Goal: Task Accomplishment & Management: Complete application form

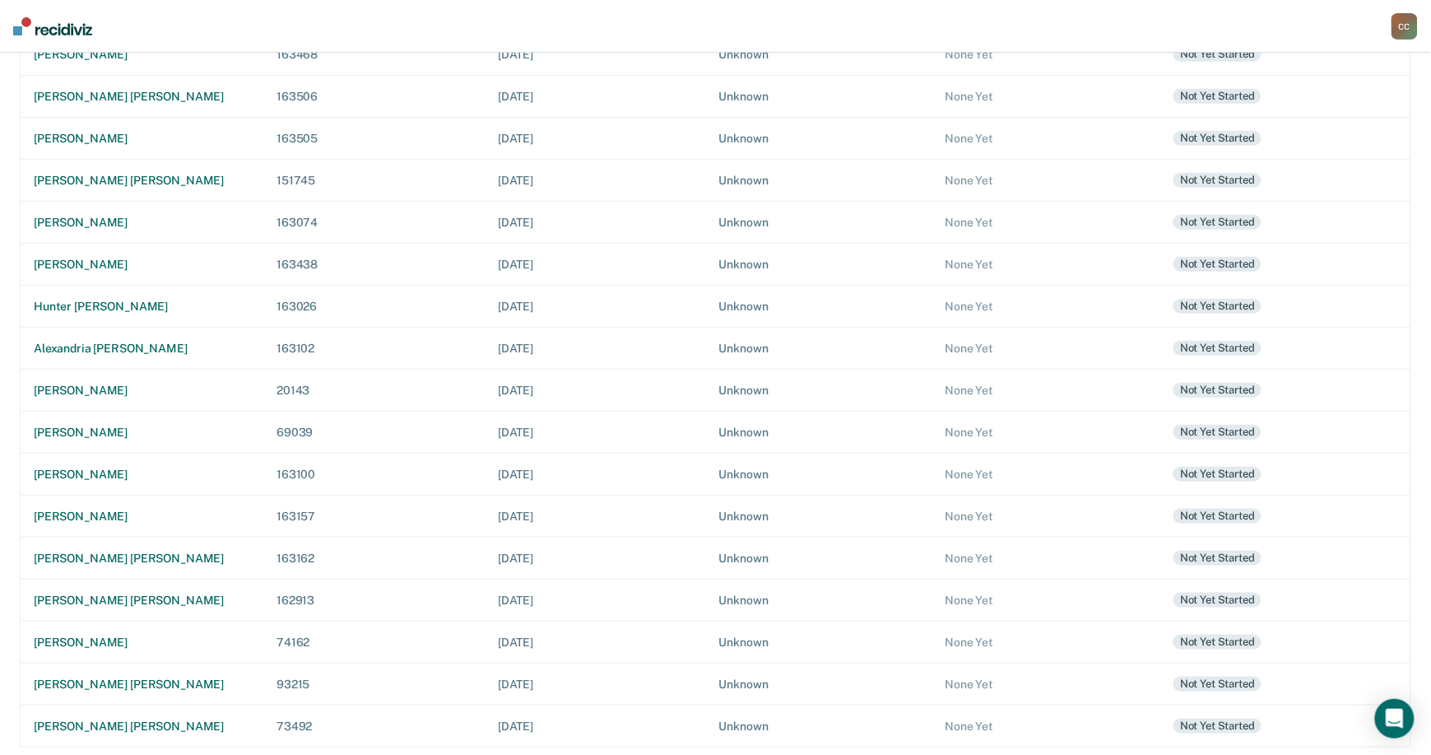
scroll to position [246, 0]
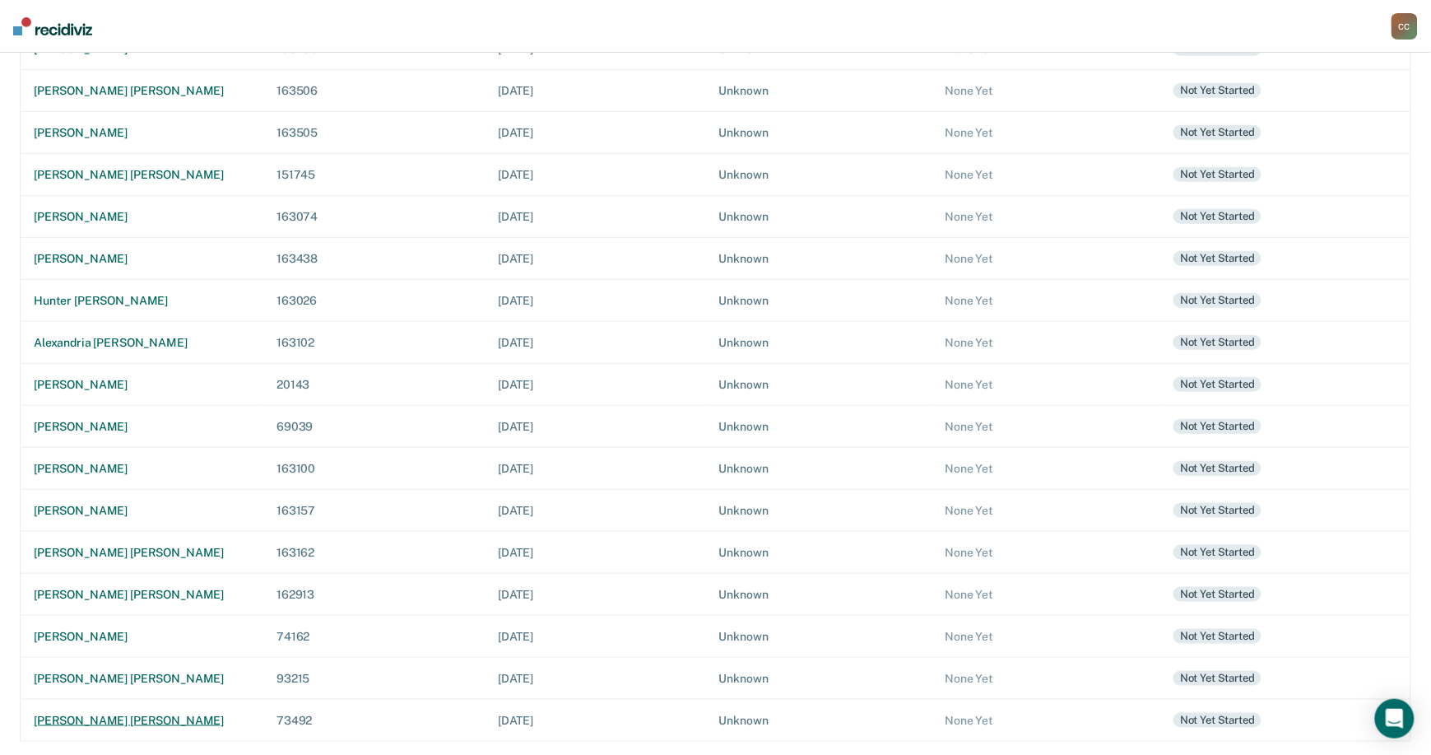
click at [56, 714] on div "[PERSON_NAME] [PERSON_NAME]" at bounding box center [142, 721] width 216 height 14
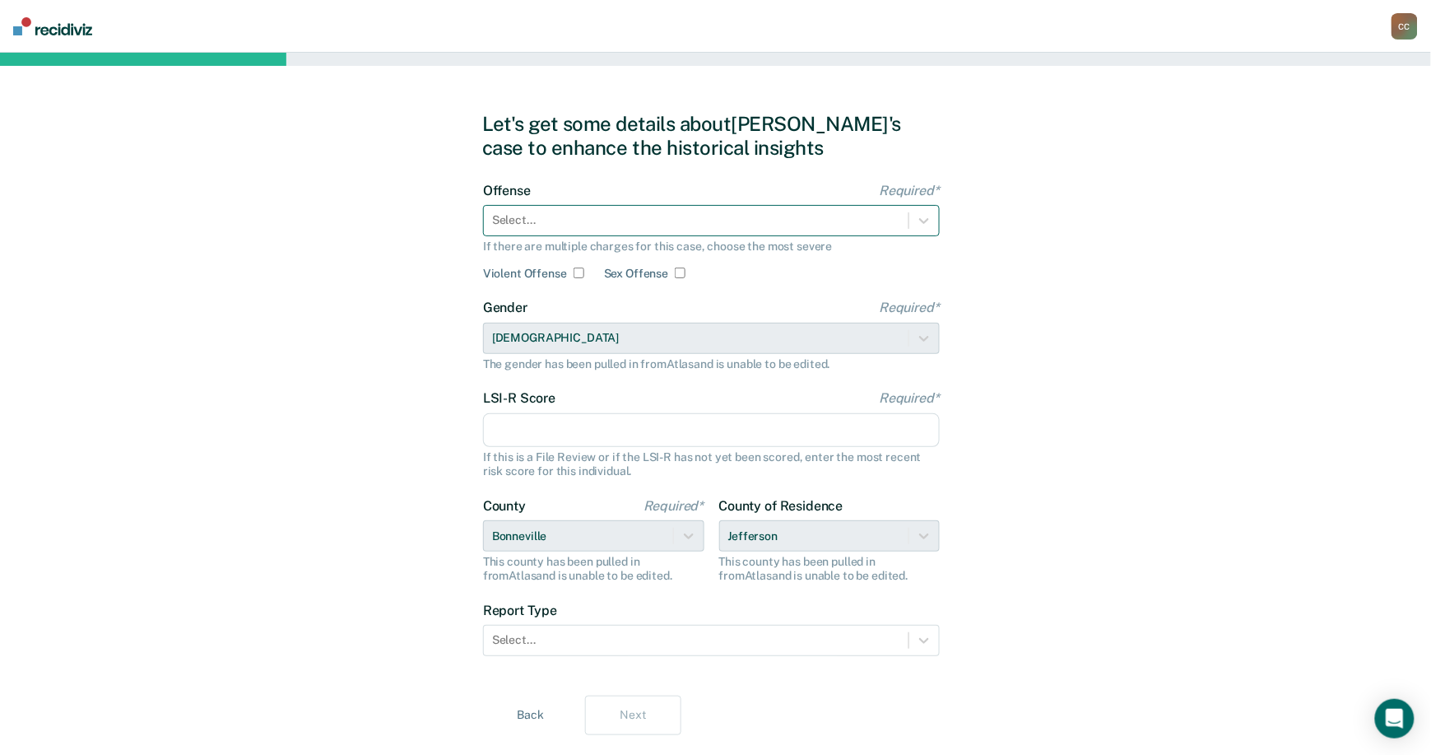
click at [673, 216] on div at bounding box center [696, 220] width 408 height 17
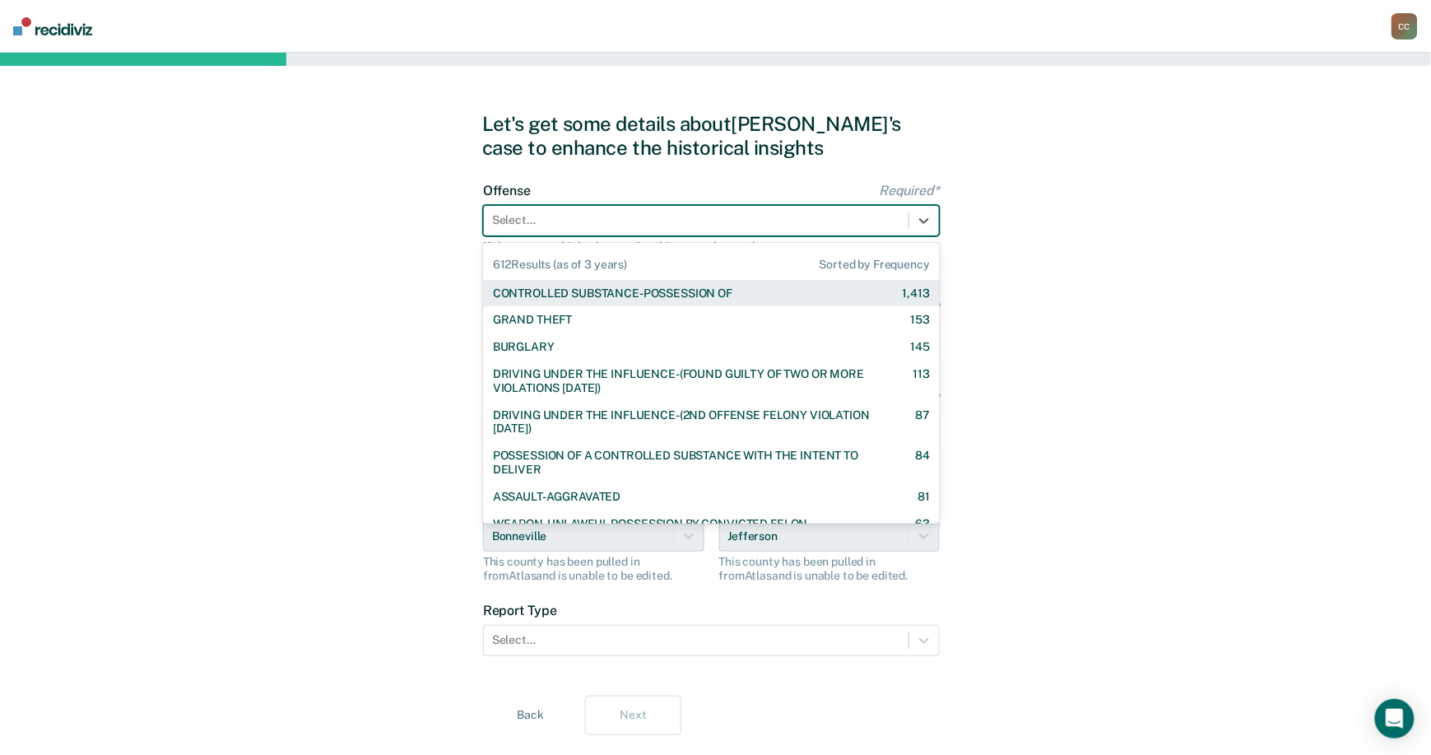
click at [640, 291] on div "CONTROLLED SUBSTANCE-POSSESSION OF" at bounding box center [613, 293] width 240 height 14
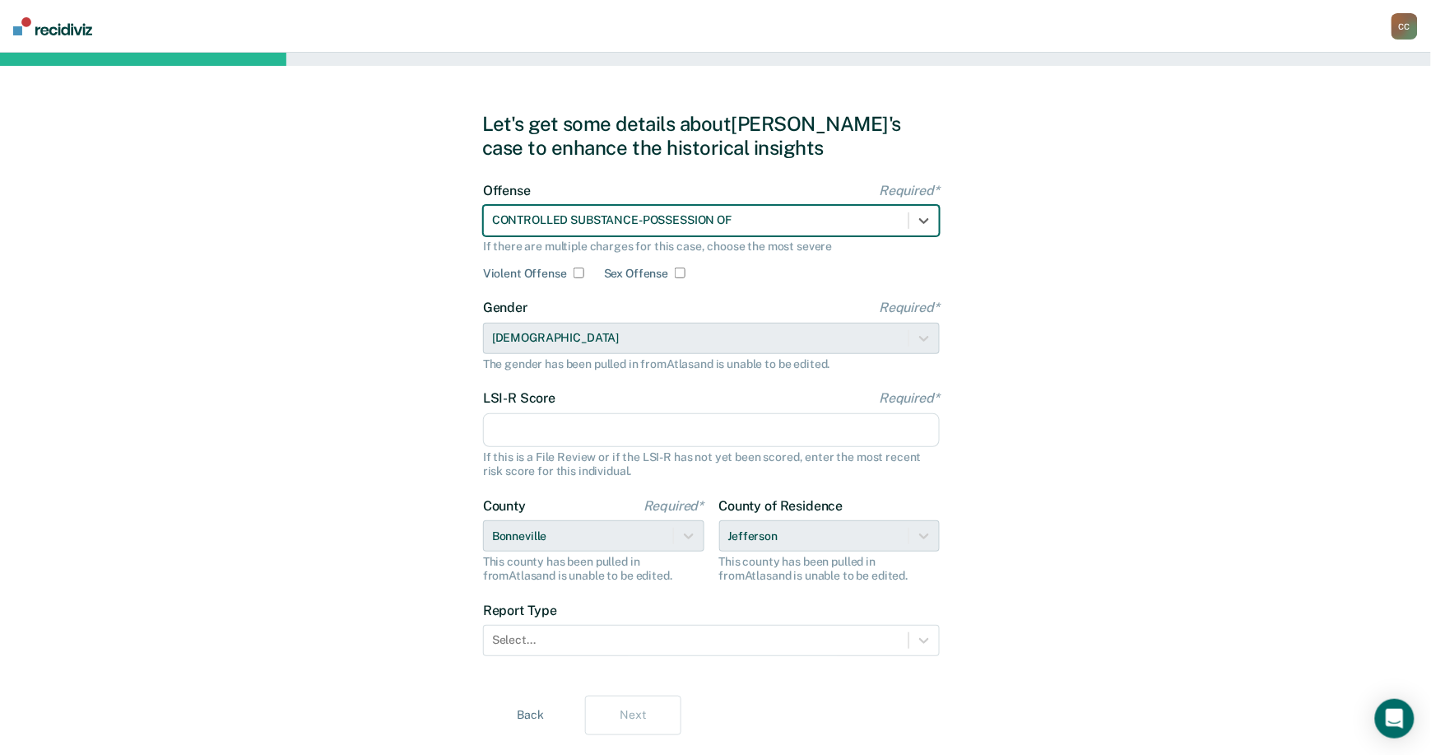
click at [591, 441] on input "LSI-R Score Required*" at bounding box center [711, 430] width 457 height 35
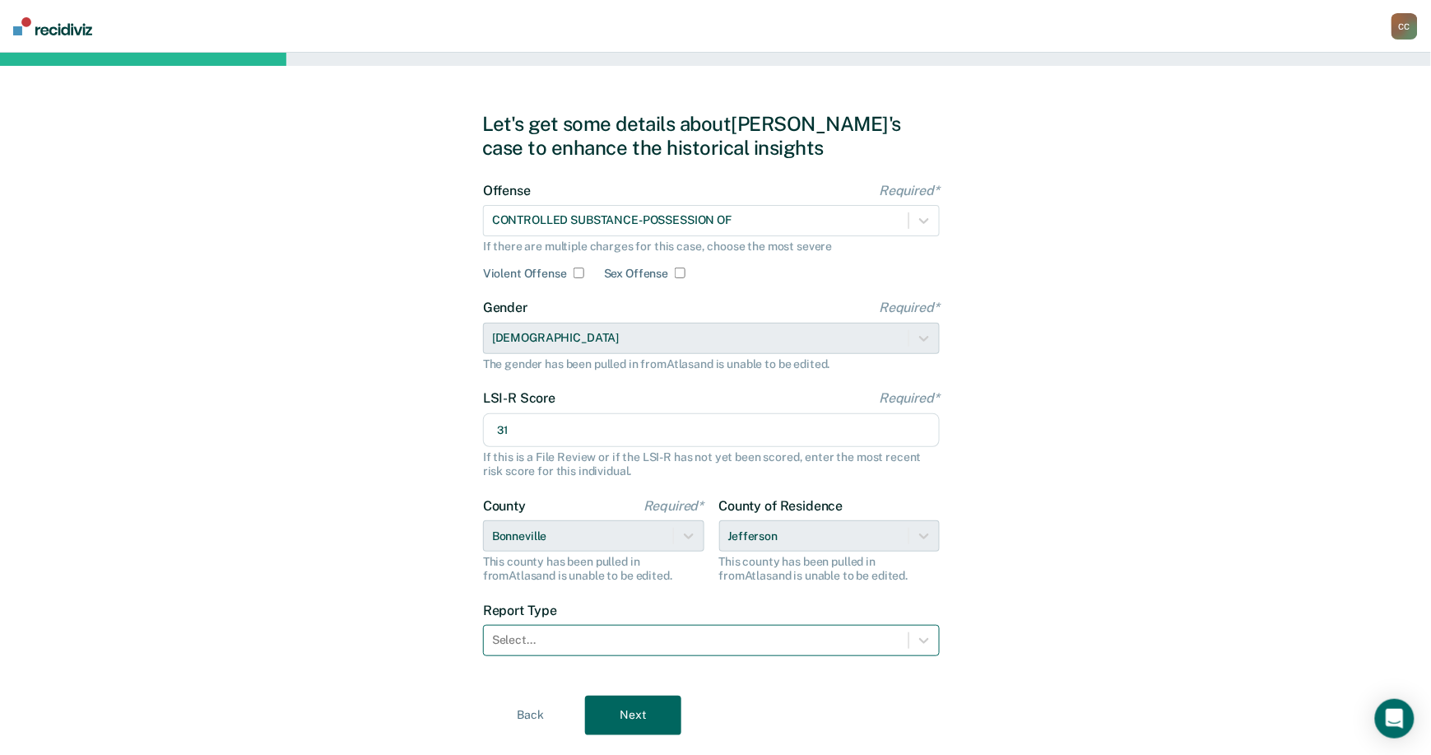
type input "31"
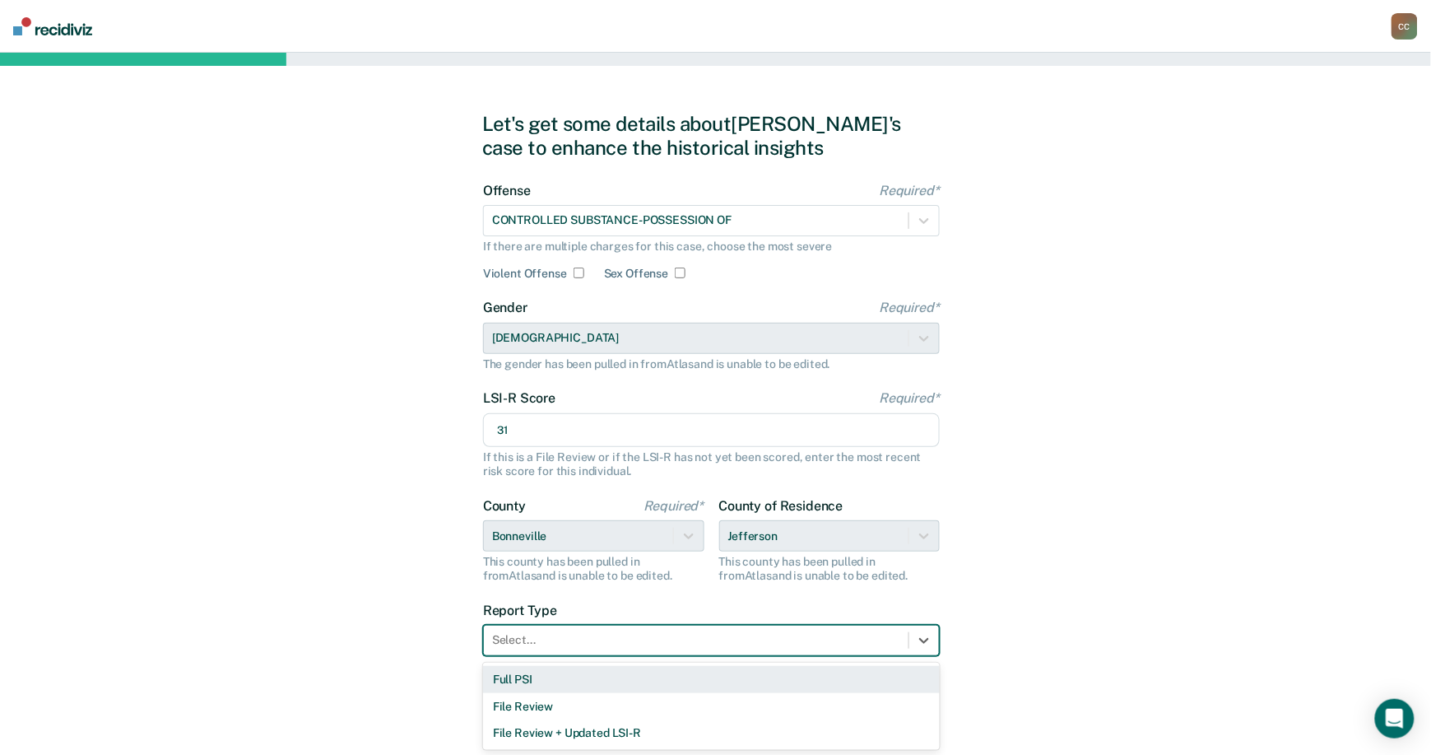
click at [716, 640] on div at bounding box center [696, 639] width 408 height 17
click at [691, 683] on div "Full PSI" at bounding box center [711, 679] width 457 height 27
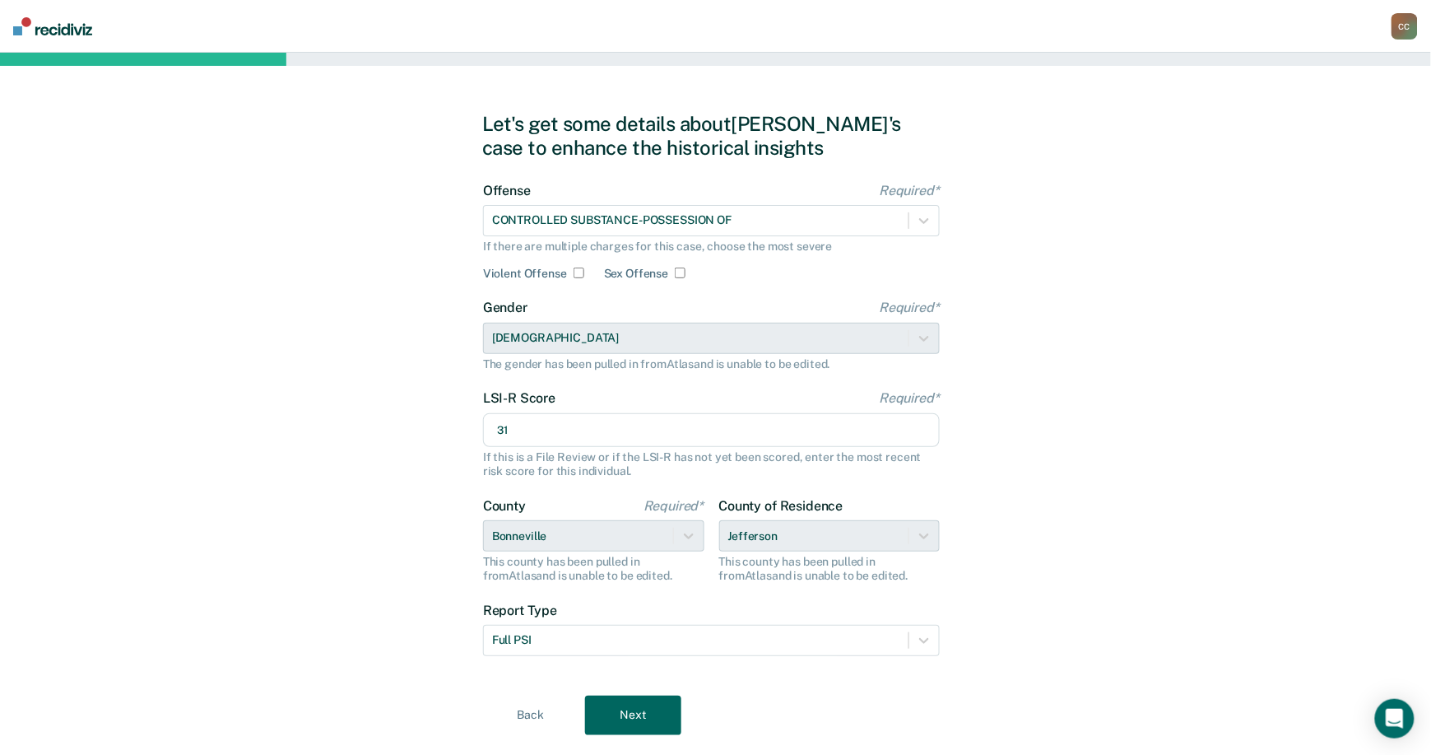
click at [661, 707] on button "Next" at bounding box center [633, 715] width 96 height 40
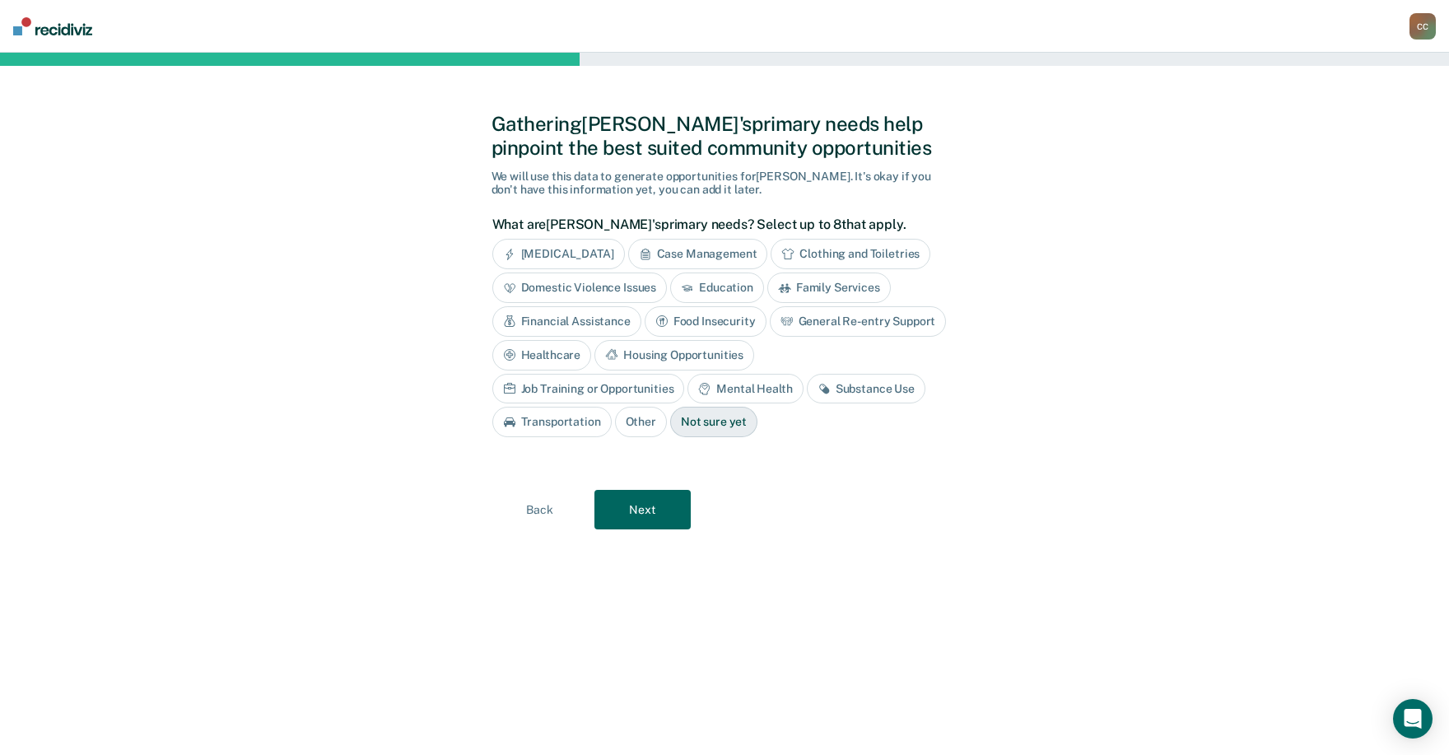
click at [644, 477] on div "Gathering [PERSON_NAME]'s primary needs help pinpoint the best suited community…" at bounding box center [724, 403] width 467 height 663
click at [641, 507] on button "Next" at bounding box center [642, 510] width 96 height 40
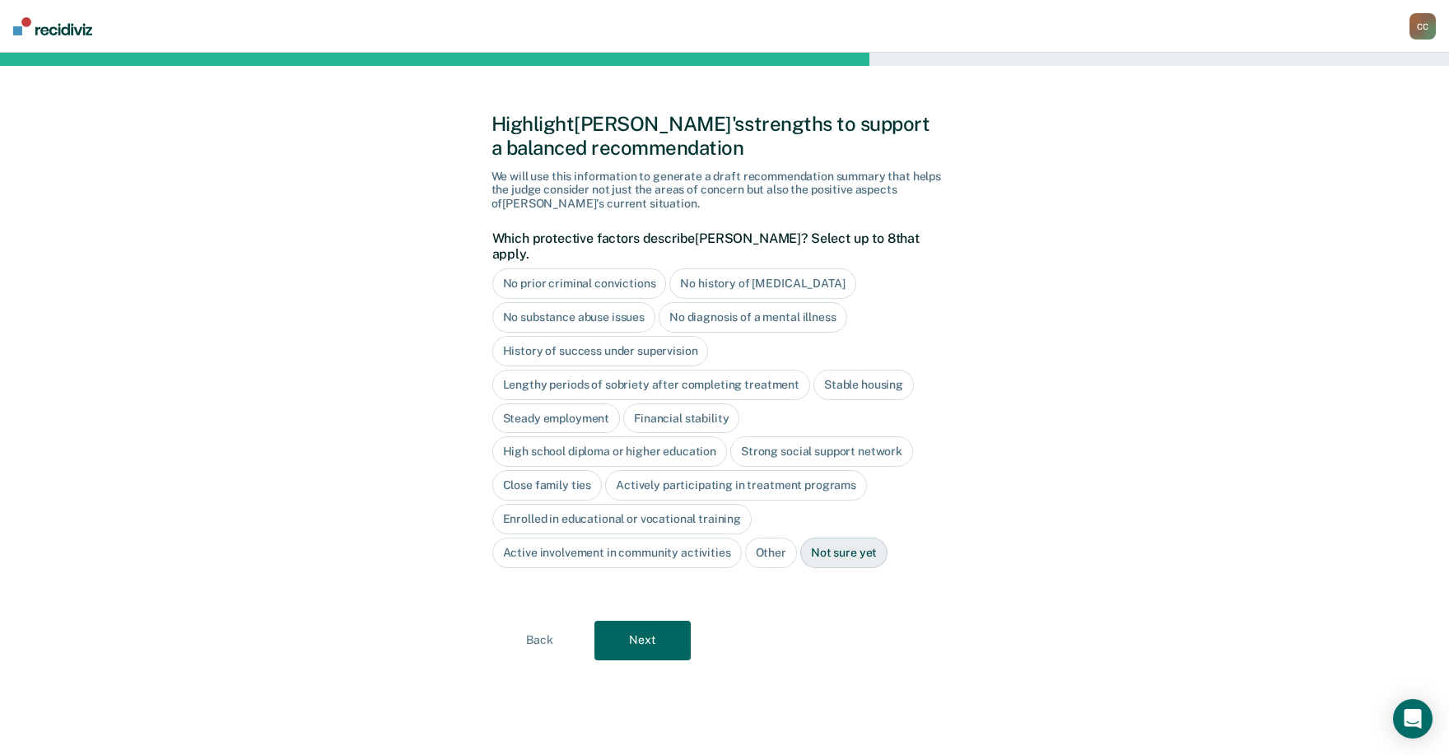
click at [637, 621] on button "Next" at bounding box center [642, 641] width 96 height 40
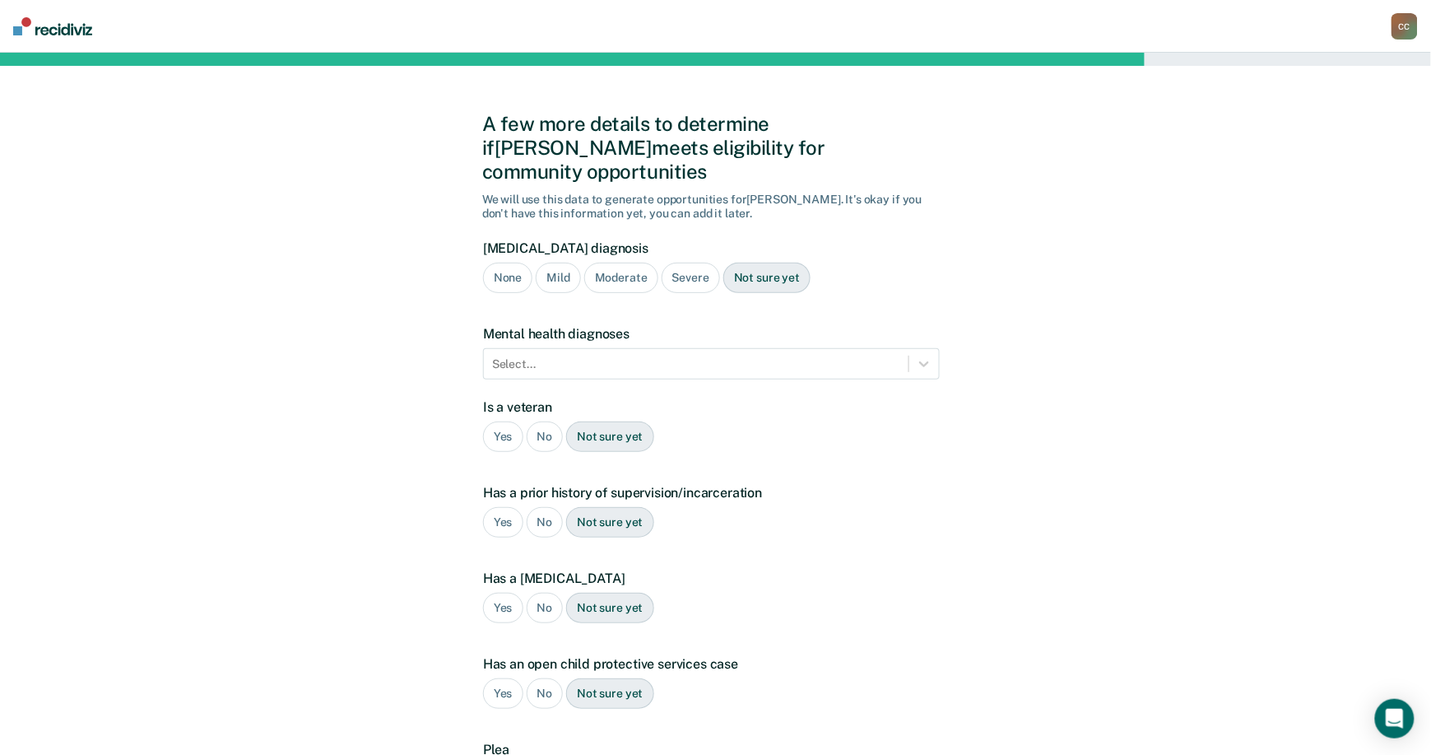
click at [686, 263] on div "Severe" at bounding box center [691, 278] width 58 height 30
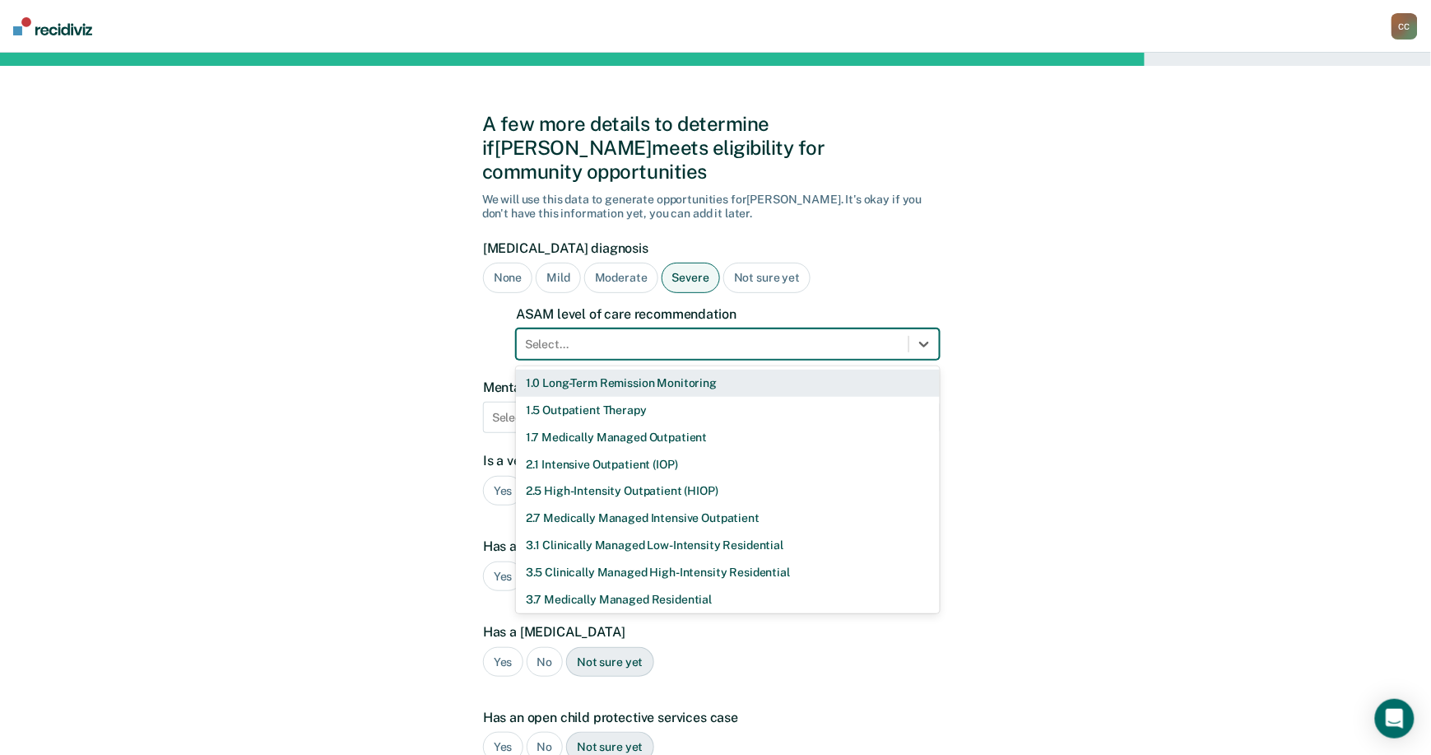
click at [665, 333] on div "Select..." at bounding box center [728, 343] width 424 height 31
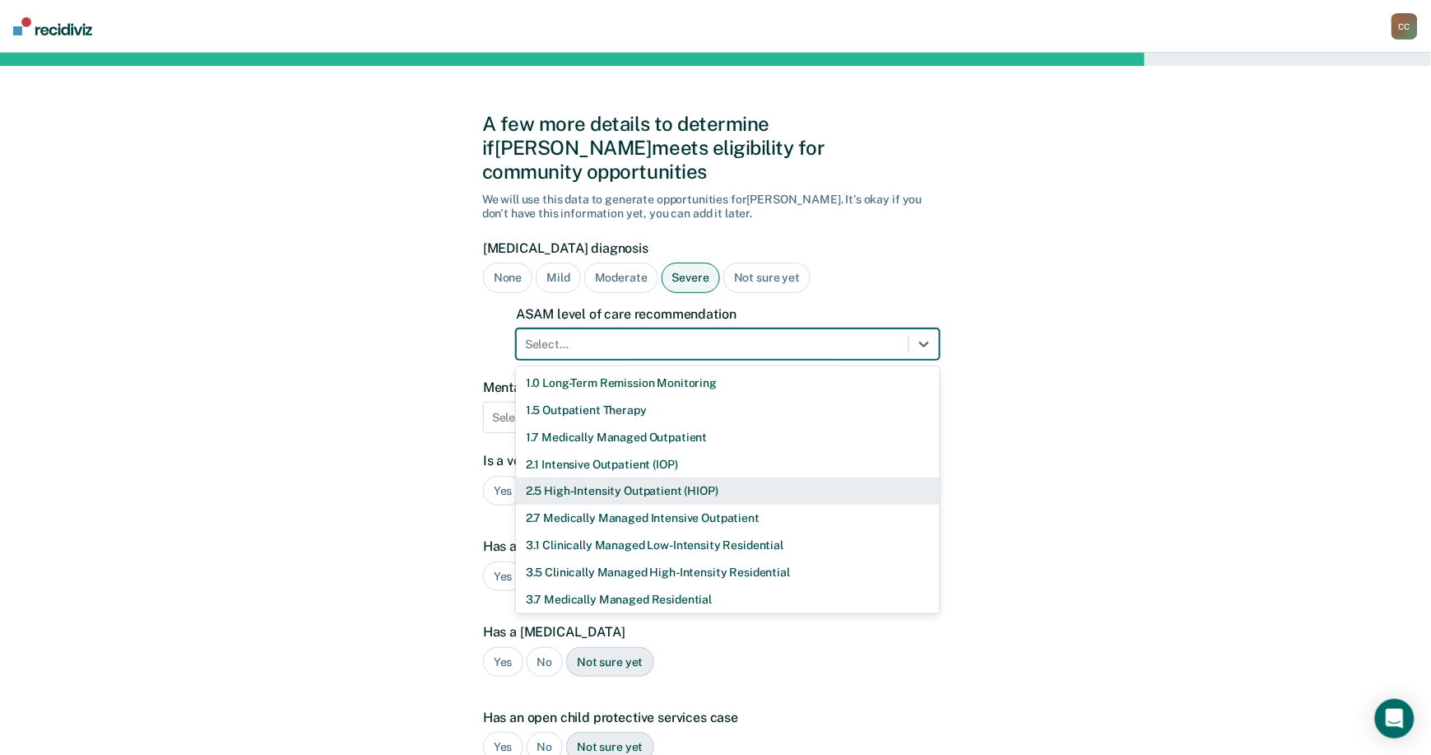
click at [607, 480] on div "2.5 High-Intensity Outpatient (HIOP)" at bounding box center [728, 490] width 424 height 27
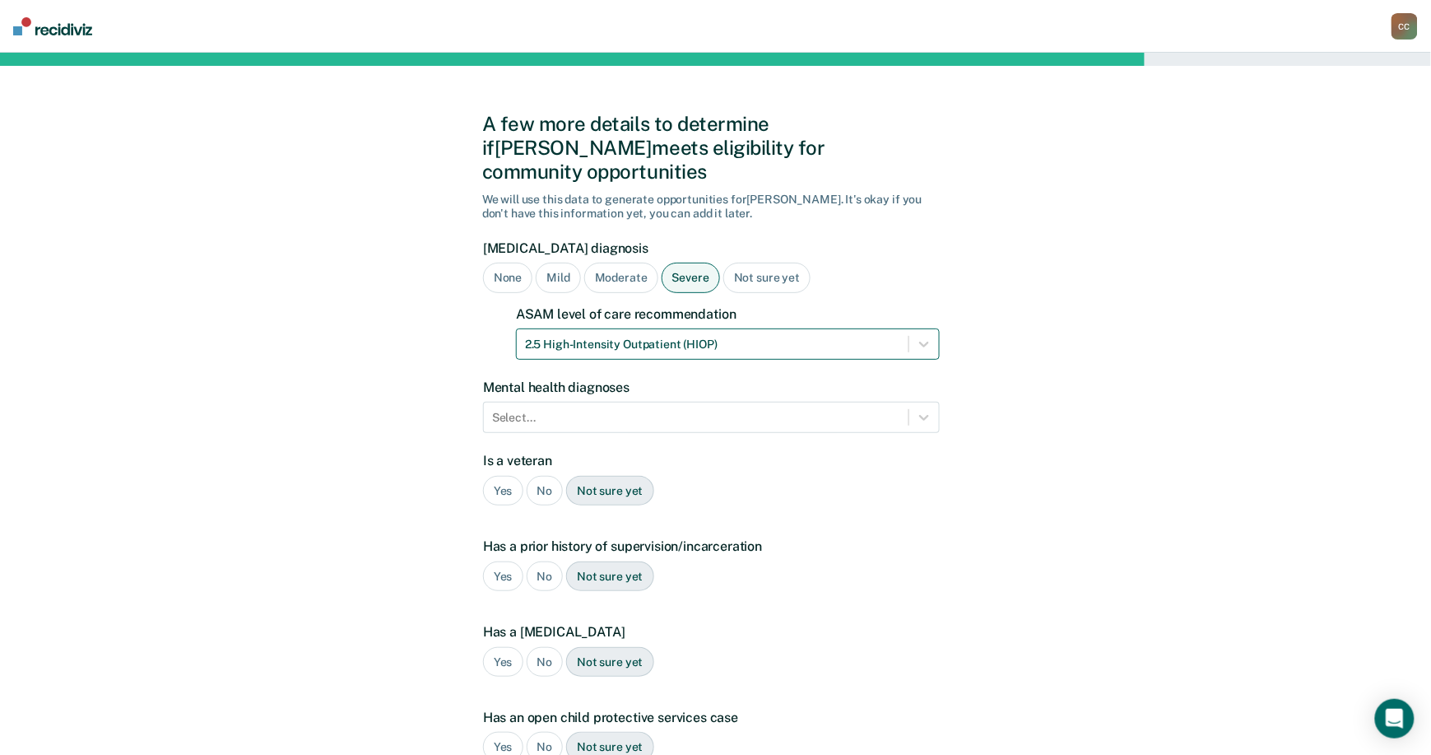
click at [653, 336] on div at bounding box center [712, 344] width 375 height 17
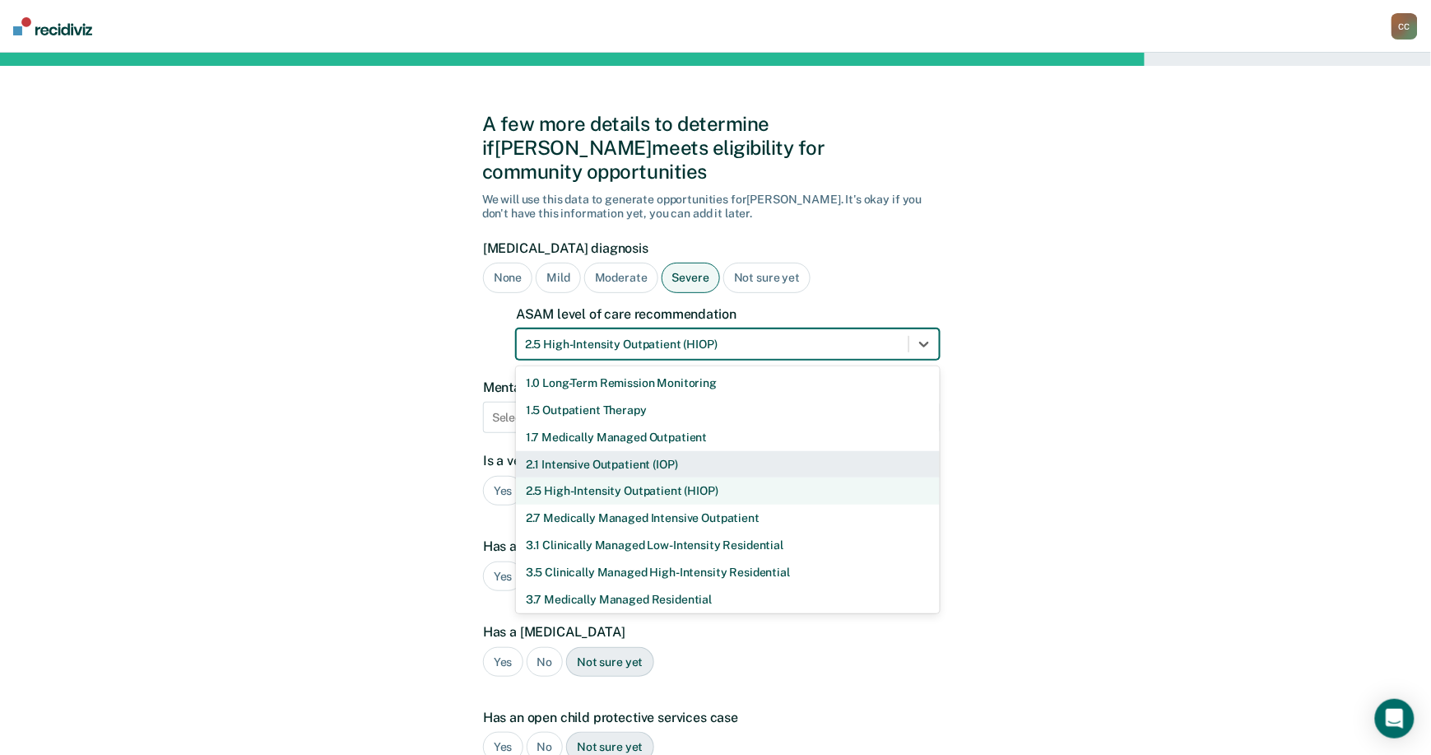
click at [584, 451] on div "2.1 Intensive Outpatient (IOP)" at bounding box center [728, 464] width 424 height 27
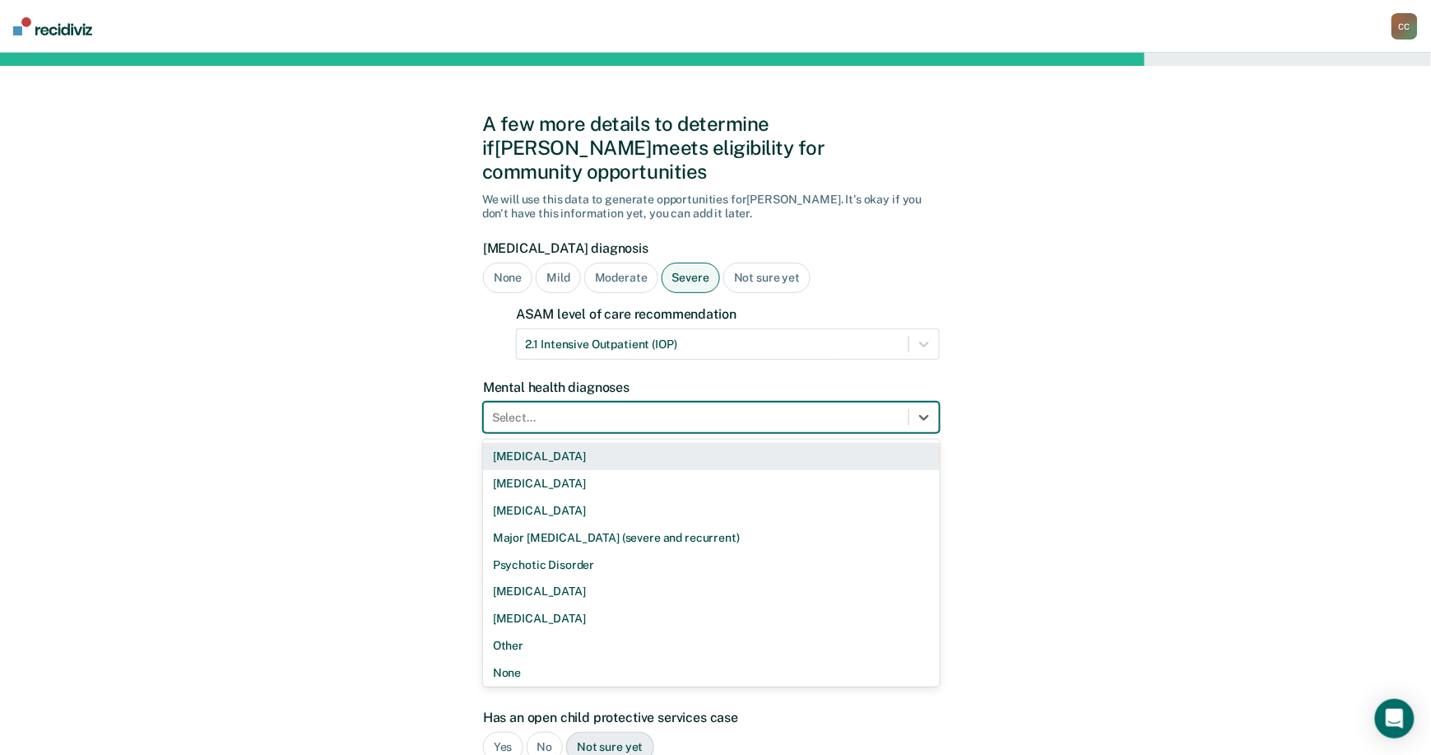
click at [617, 409] on div at bounding box center [696, 417] width 408 height 17
click at [919, 443] on div "[MEDICAL_DATA]" at bounding box center [711, 456] width 457 height 27
click at [585, 408] on div "[MEDICAL_DATA]" at bounding box center [549, 417] width 115 height 18
click at [588, 412] on icon "Remove Bipolar Disorder" at bounding box center [594, 418] width 12 height 12
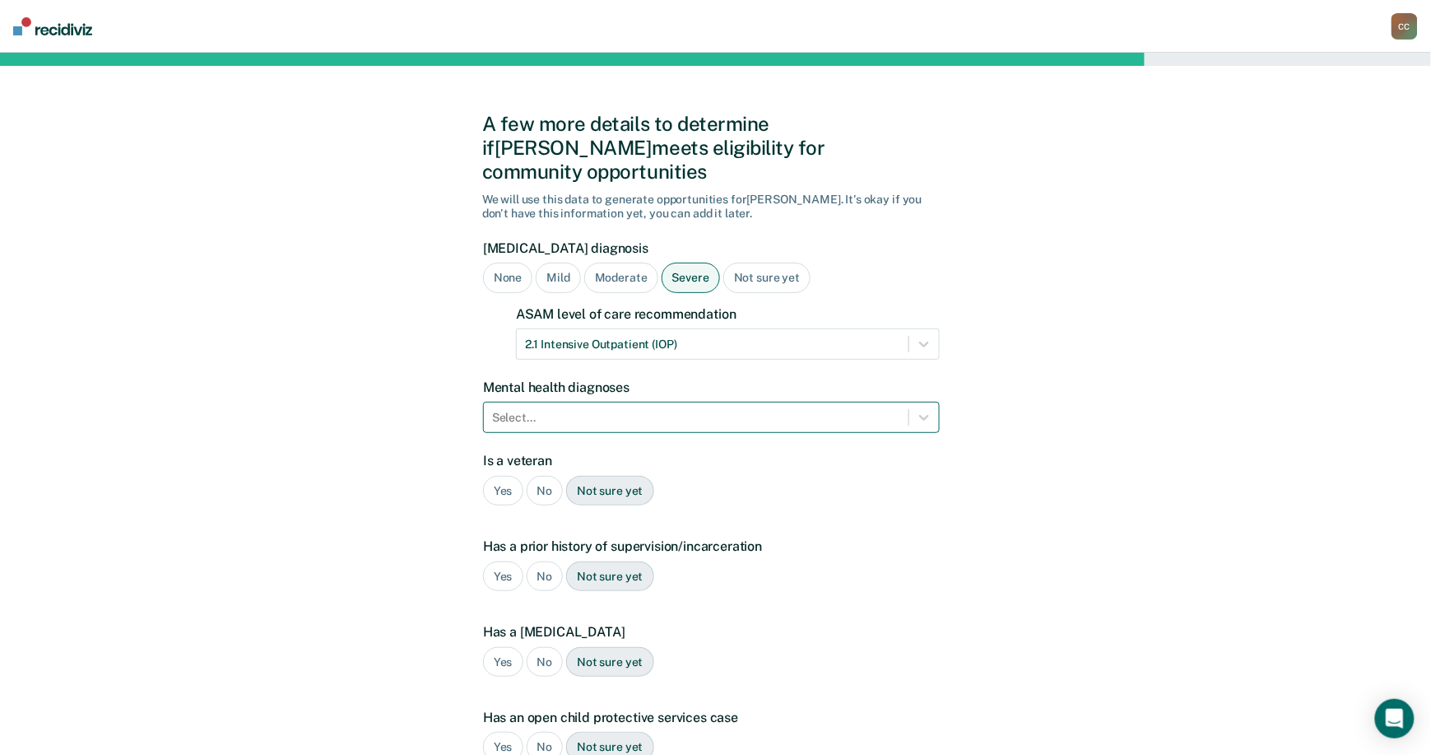
click at [1271, 500] on div "A few more details to determine if [PERSON_NAME] meets eligibility for communit…" at bounding box center [715, 526] width 1431 height 947
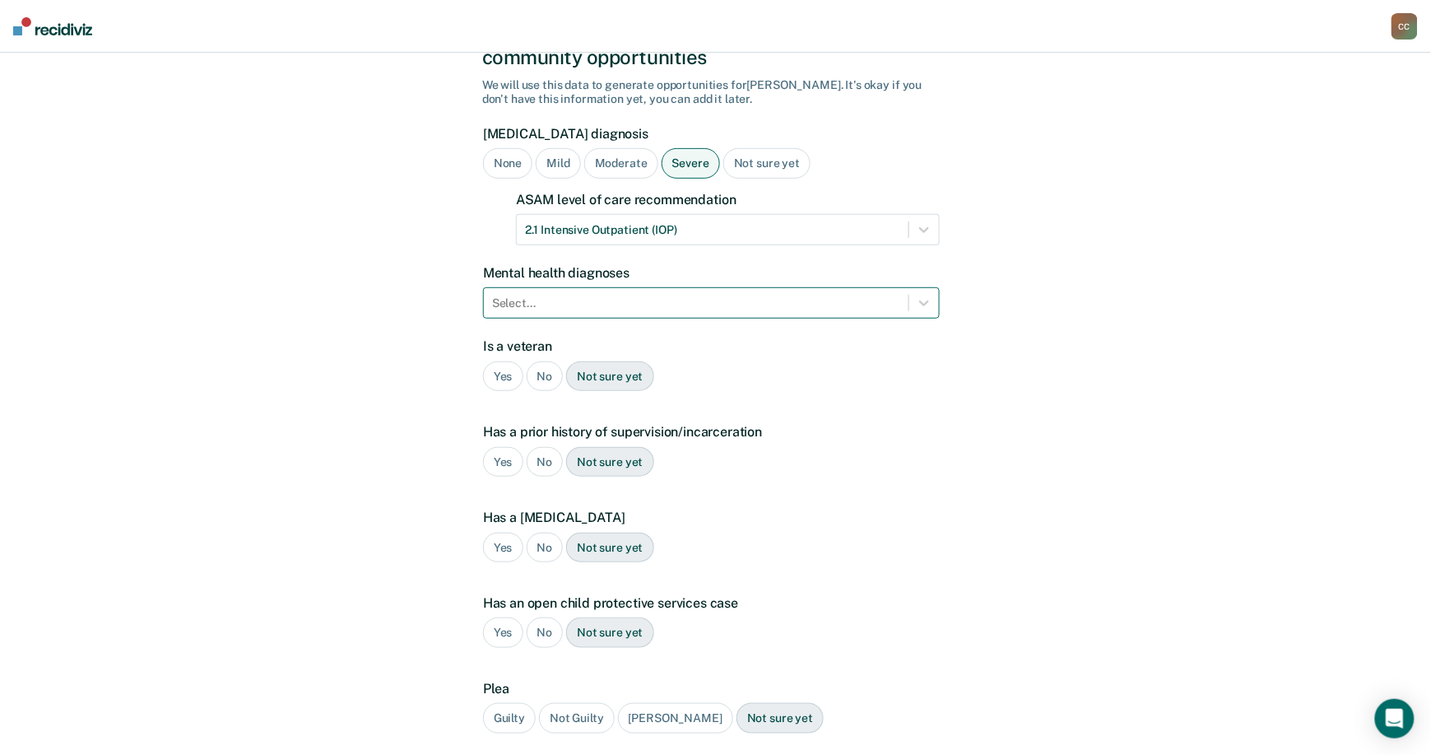
scroll to position [221, 0]
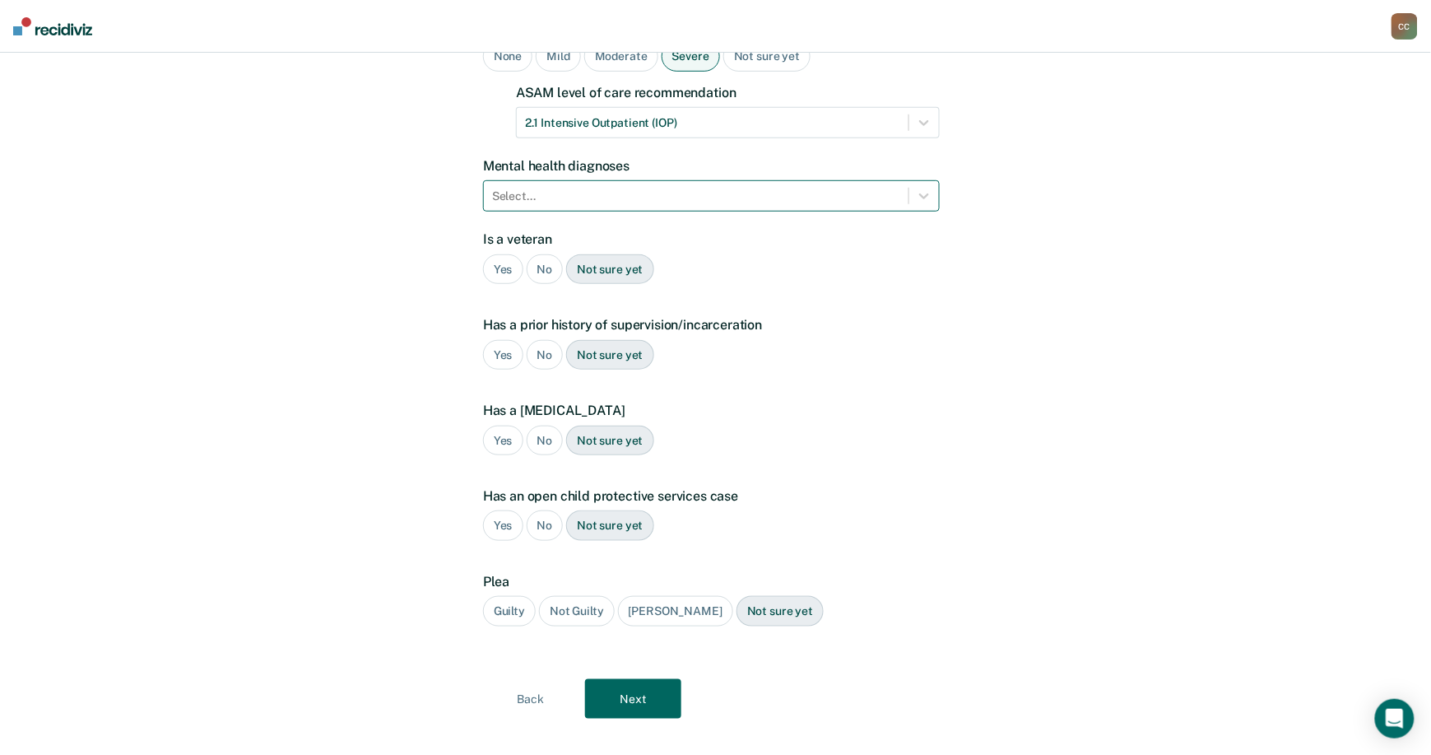
click at [505, 340] on div "Yes" at bounding box center [503, 355] width 40 height 30
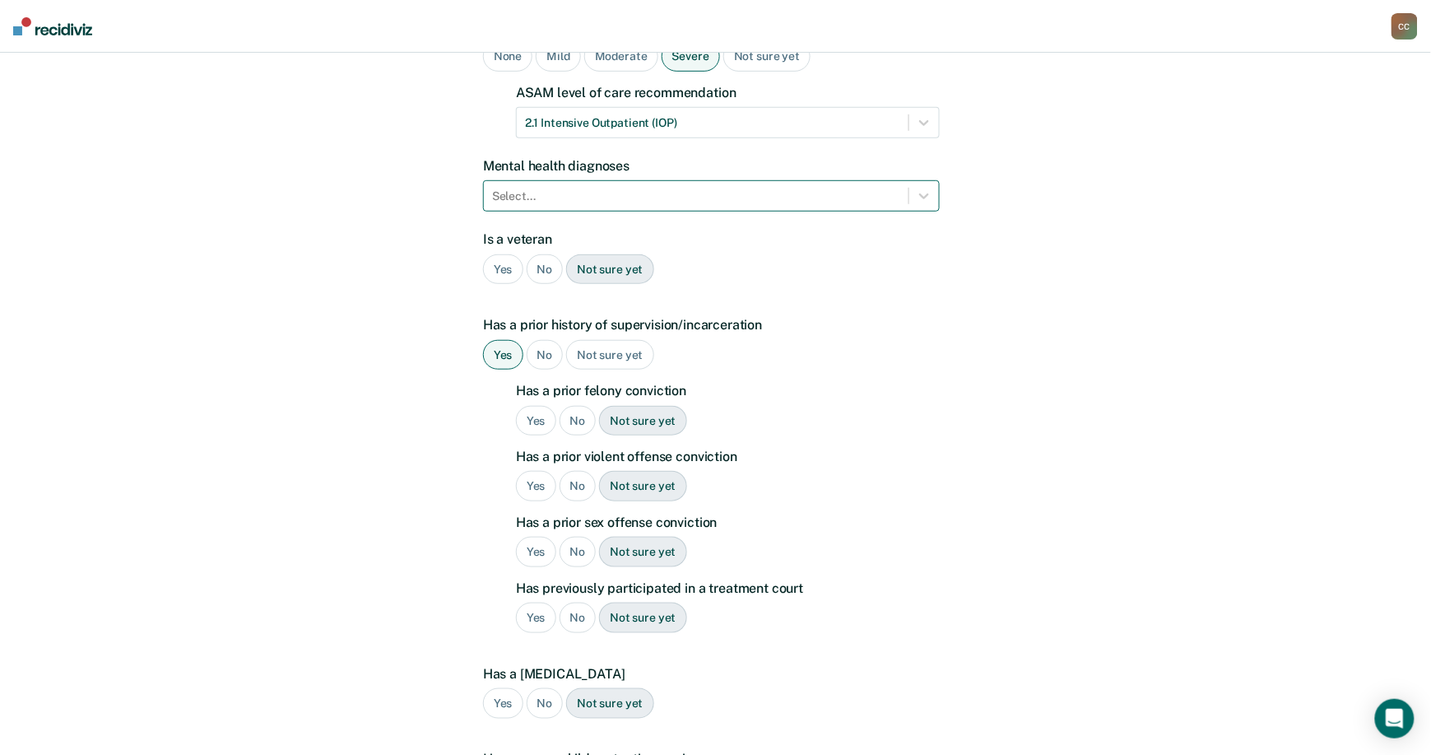
click at [536, 406] on div "Yes" at bounding box center [536, 421] width 40 height 30
click at [583, 537] on div "No" at bounding box center [578, 552] width 37 height 30
click at [536, 688] on div "No" at bounding box center [545, 703] width 37 height 30
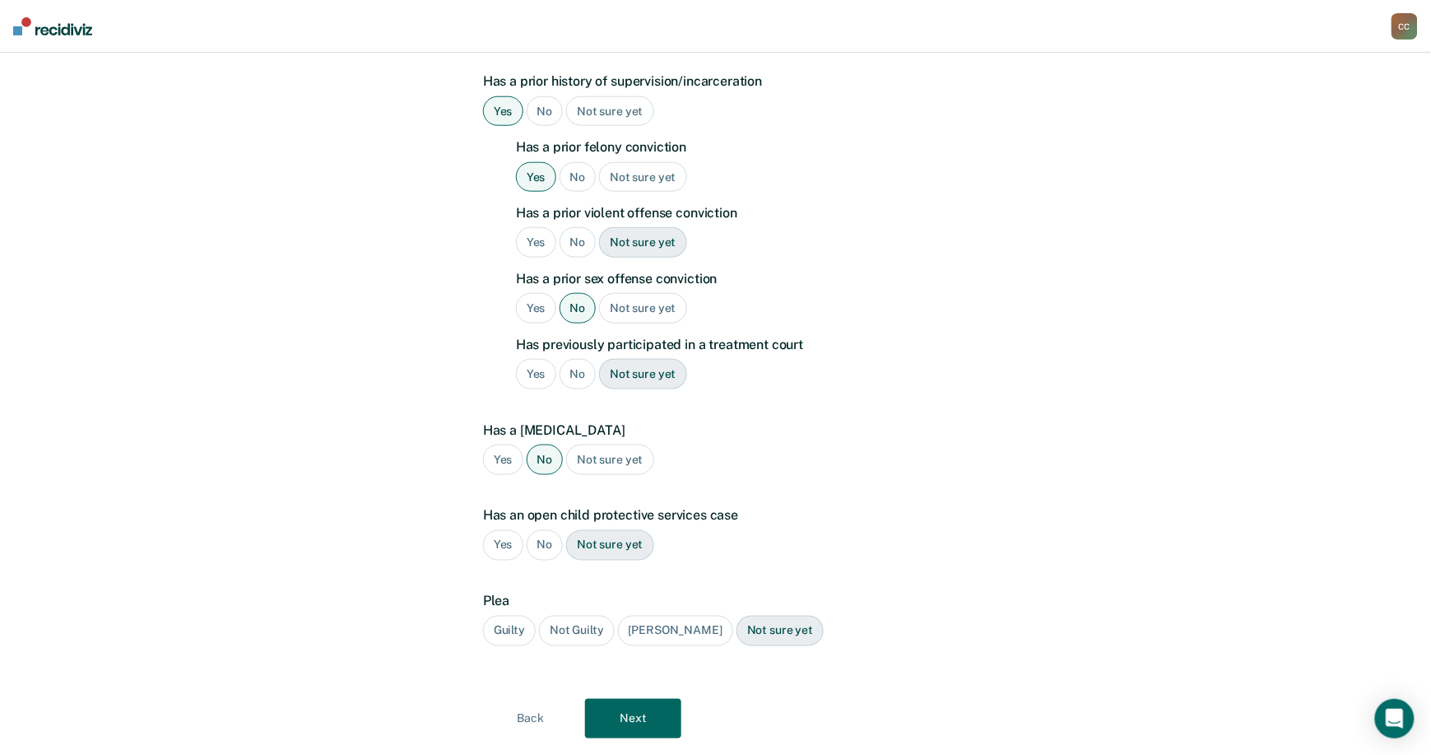
scroll to position [485, 0]
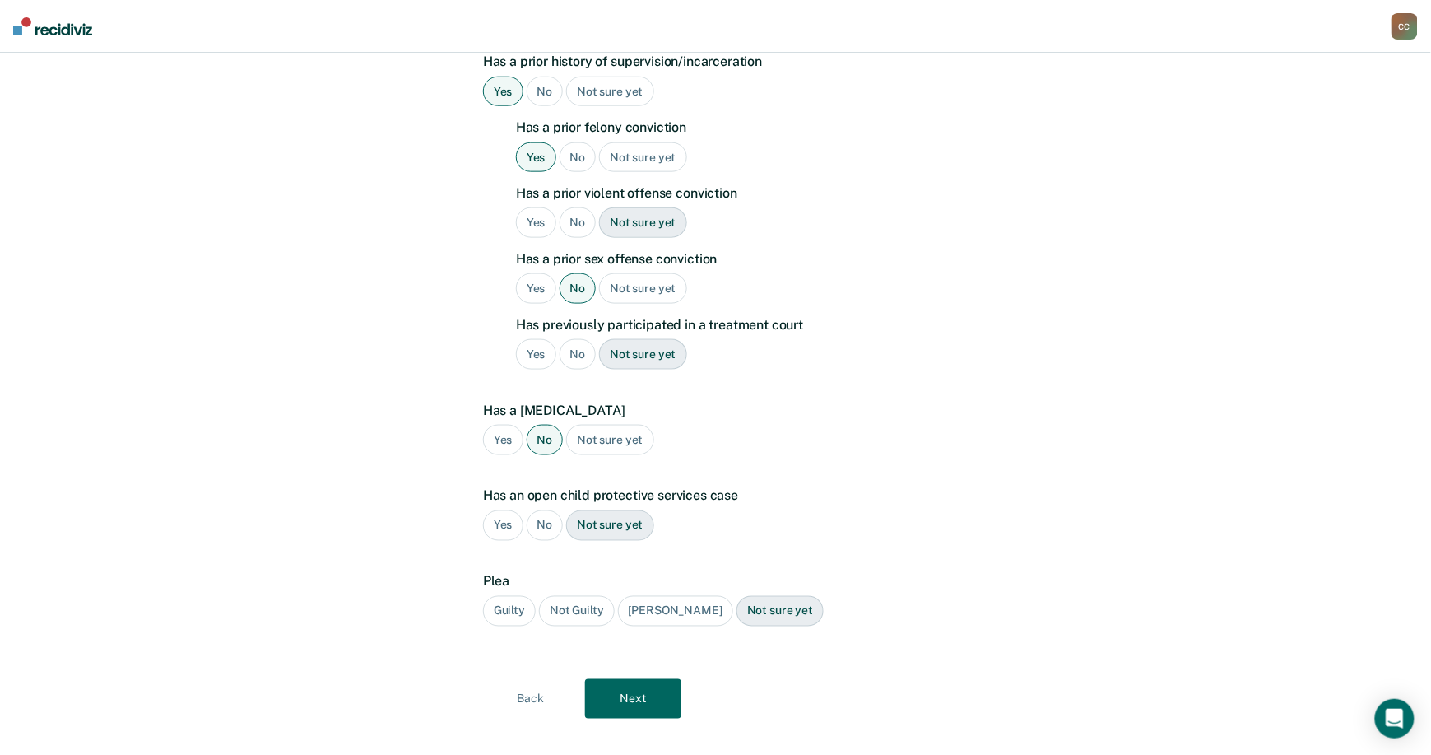
click at [598, 510] on div "Not sure yet" at bounding box center [609, 525] width 87 height 30
click at [751, 596] on div "Not sure yet" at bounding box center [780, 611] width 87 height 30
click at [519, 596] on div "Guilty" at bounding box center [509, 611] width 53 height 30
click at [633, 679] on button "Next" at bounding box center [633, 699] width 96 height 40
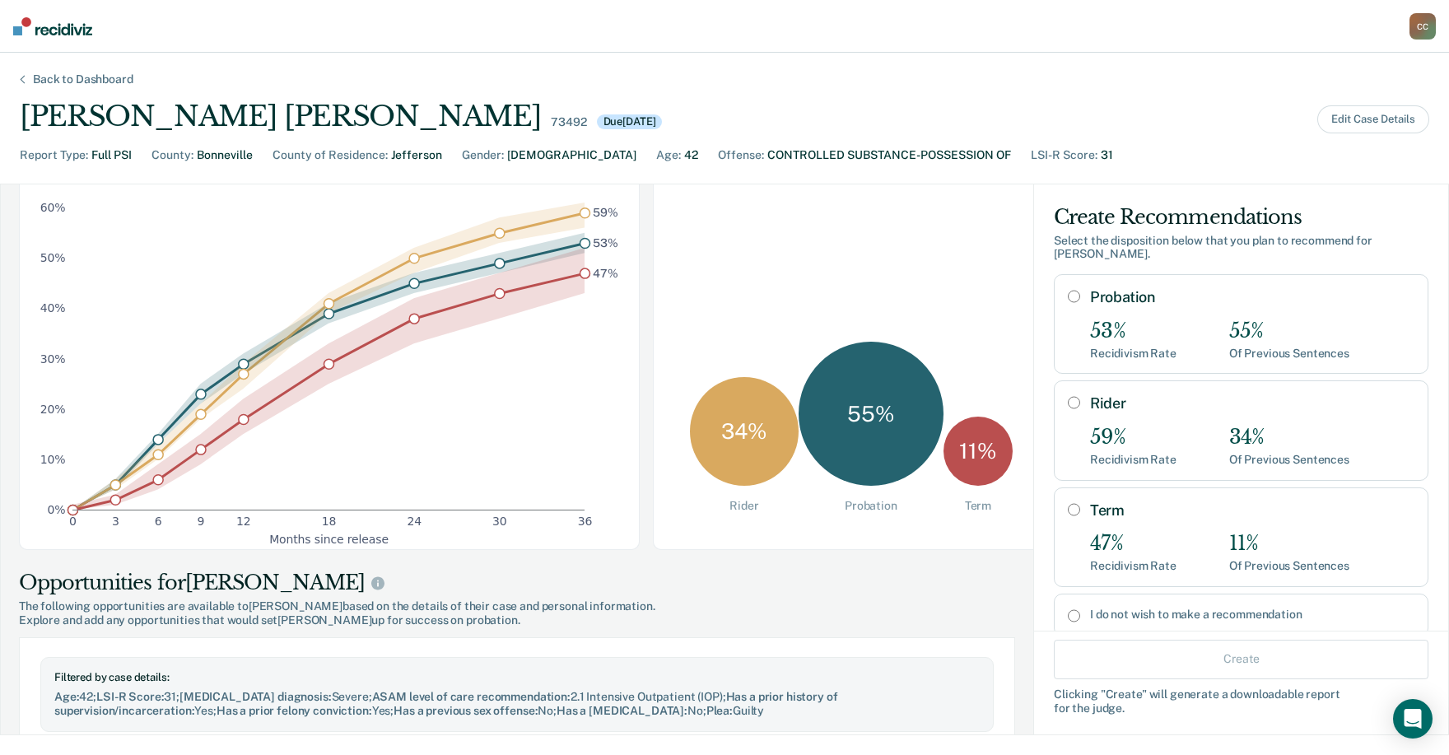
scroll to position [219, 0]
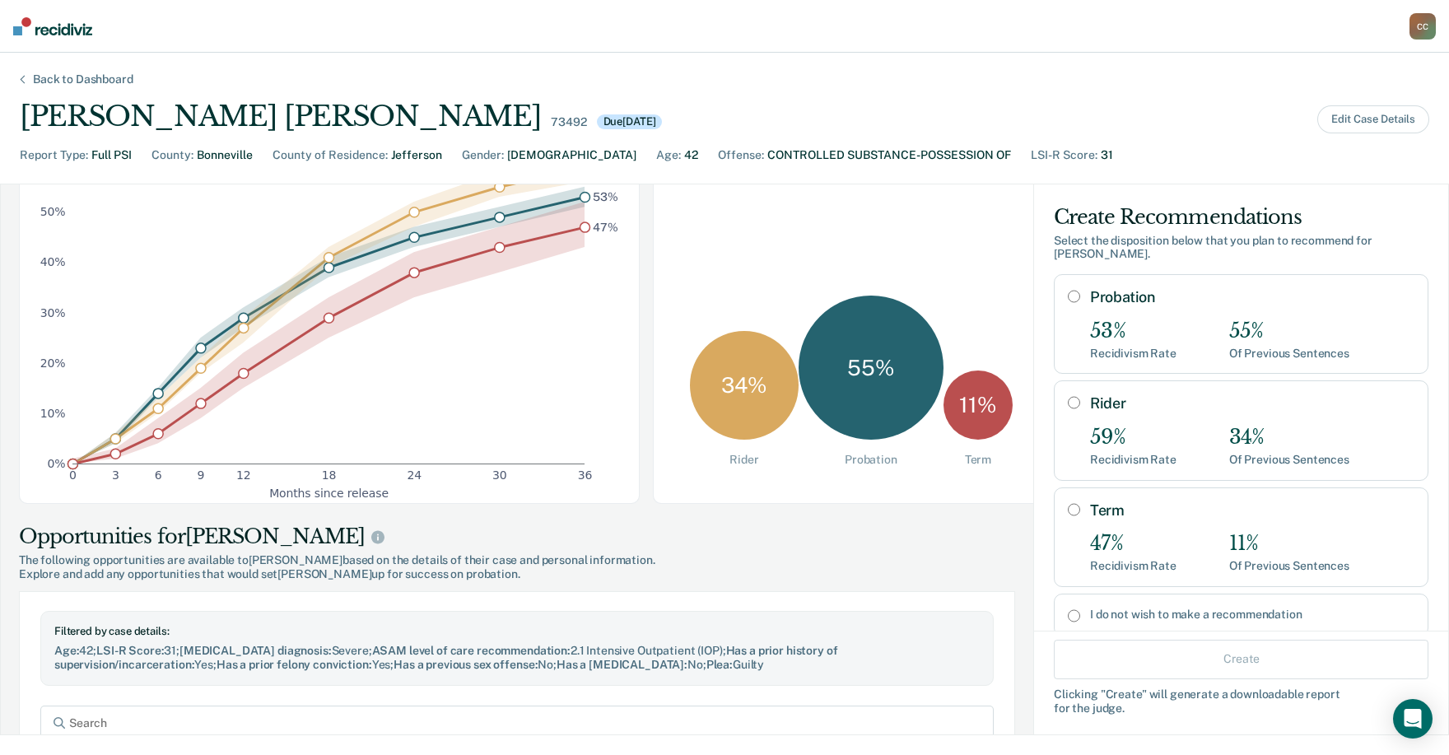
click at [1067, 396] on input "Rider" at bounding box center [1073, 402] width 12 height 13
radio input "true"
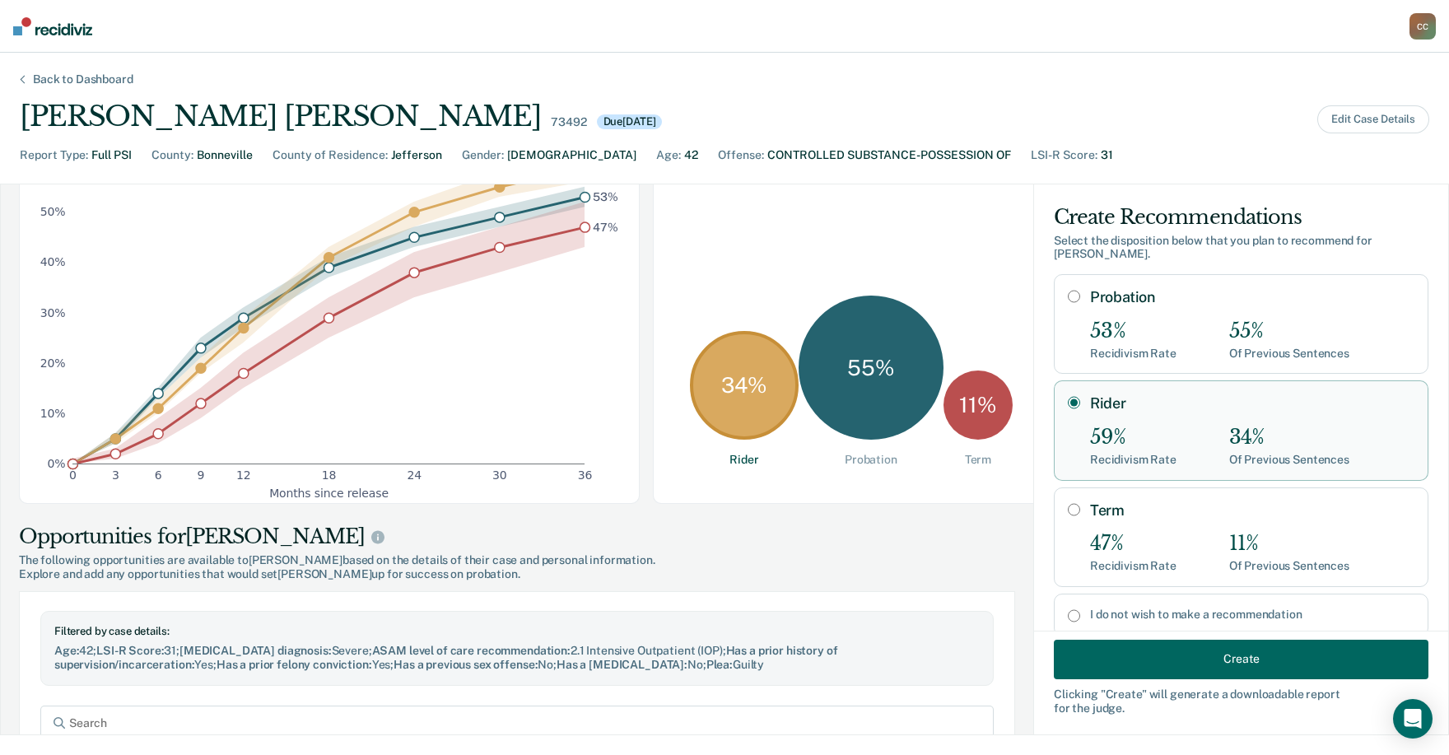
click at [1067, 609] on input "I do not wish to make a recommendation" at bounding box center [1073, 615] width 12 height 13
radio input "true"
radio input "false"
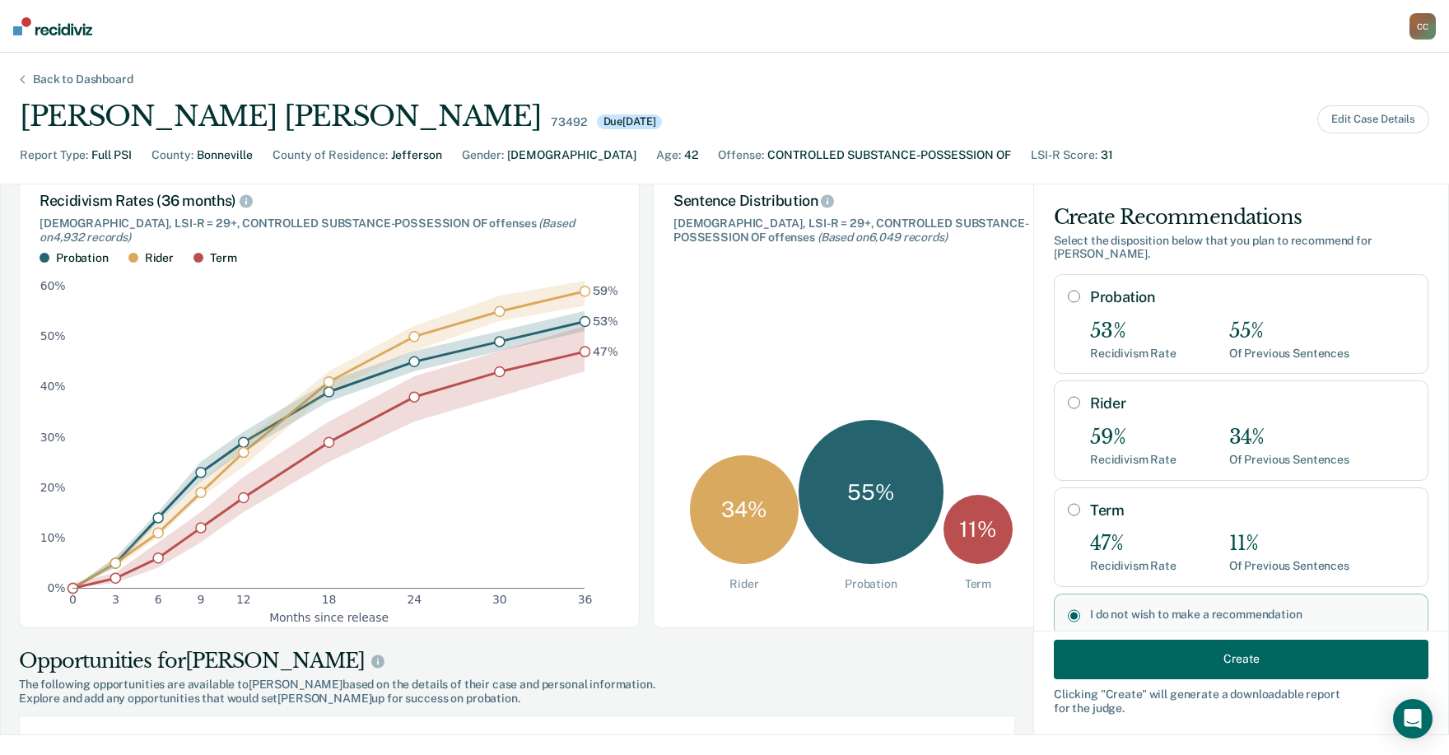
scroll to position [0, 0]
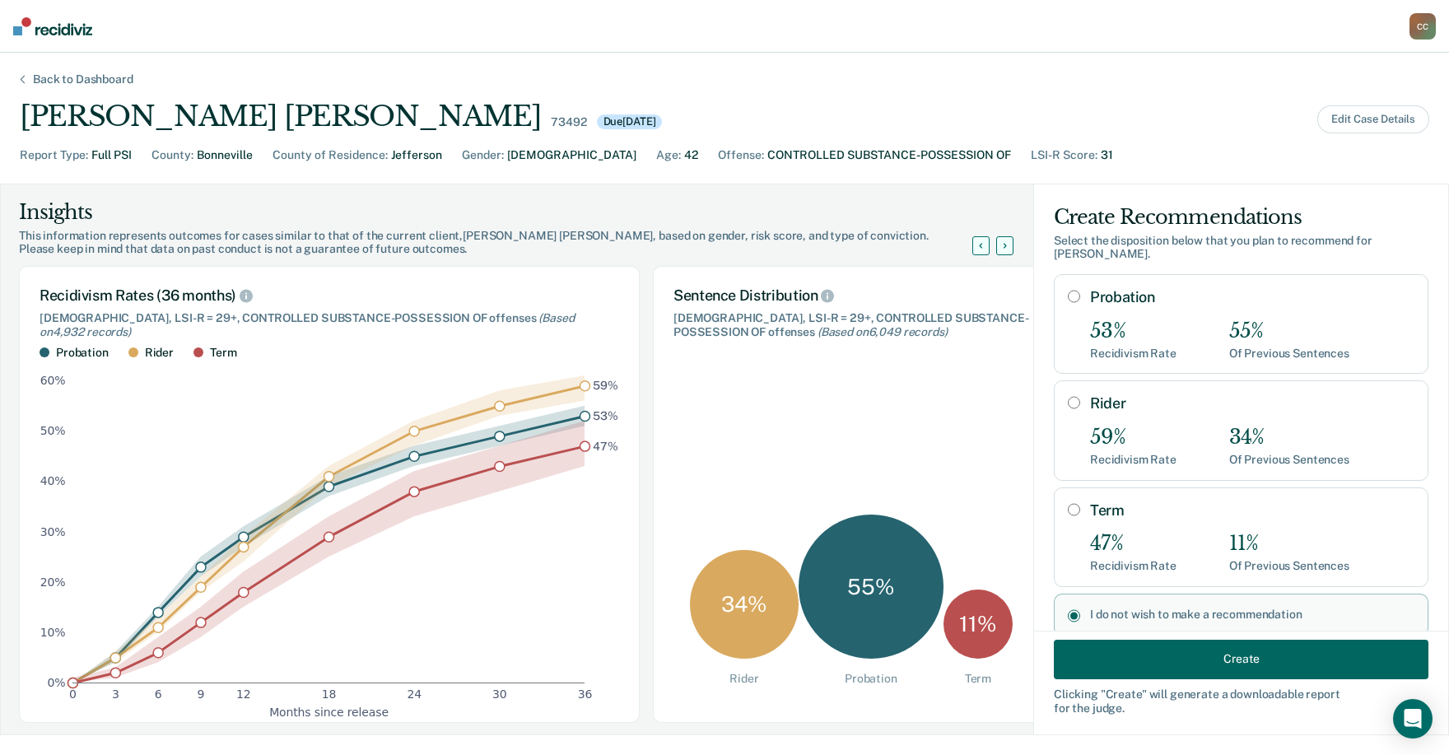
click at [1067, 290] on input "Probation" at bounding box center [1073, 296] width 12 height 13
radio input "true"
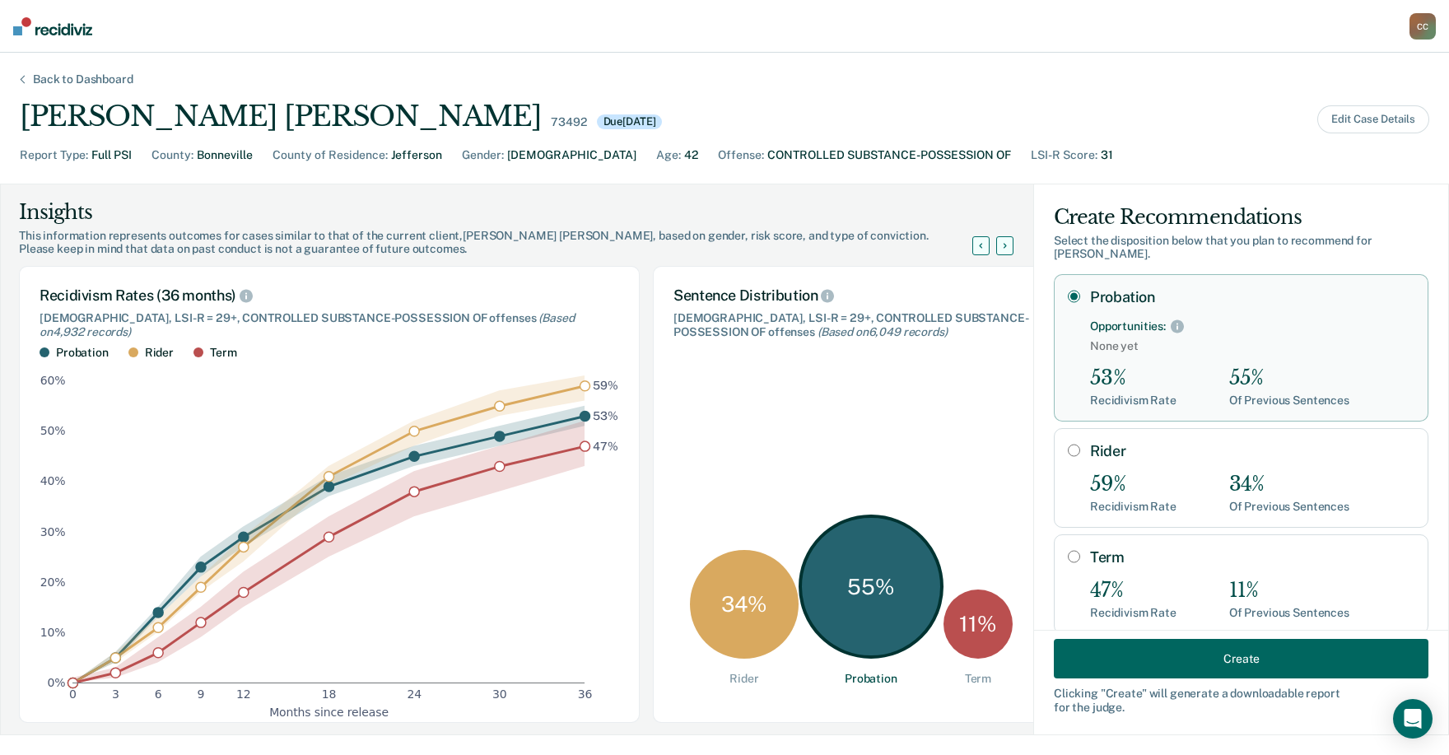
scroll to position [81, 0]
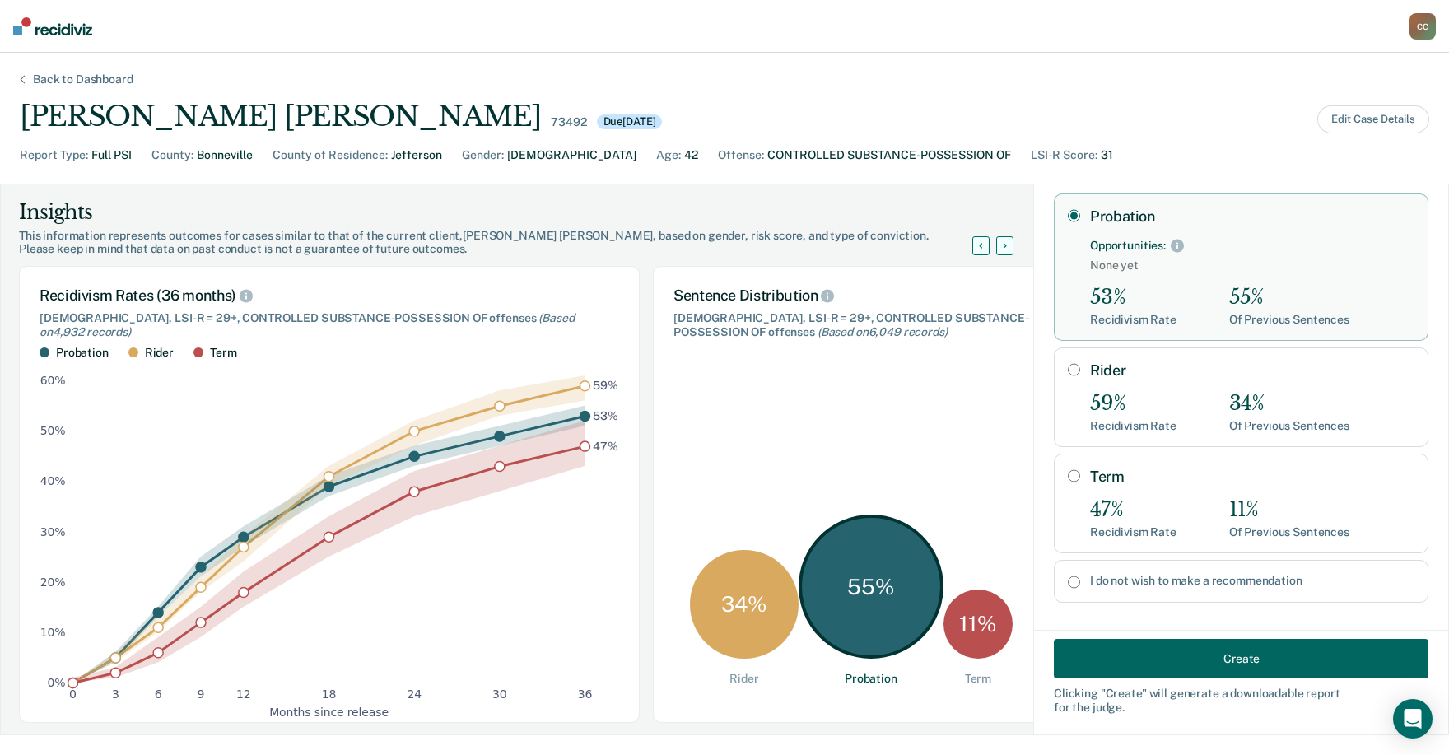
click at [1067, 575] on input "I do not wish to make a recommendation" at bounding box center [1073, 581] width 12 height 13
radio input "true"
radio input "false"
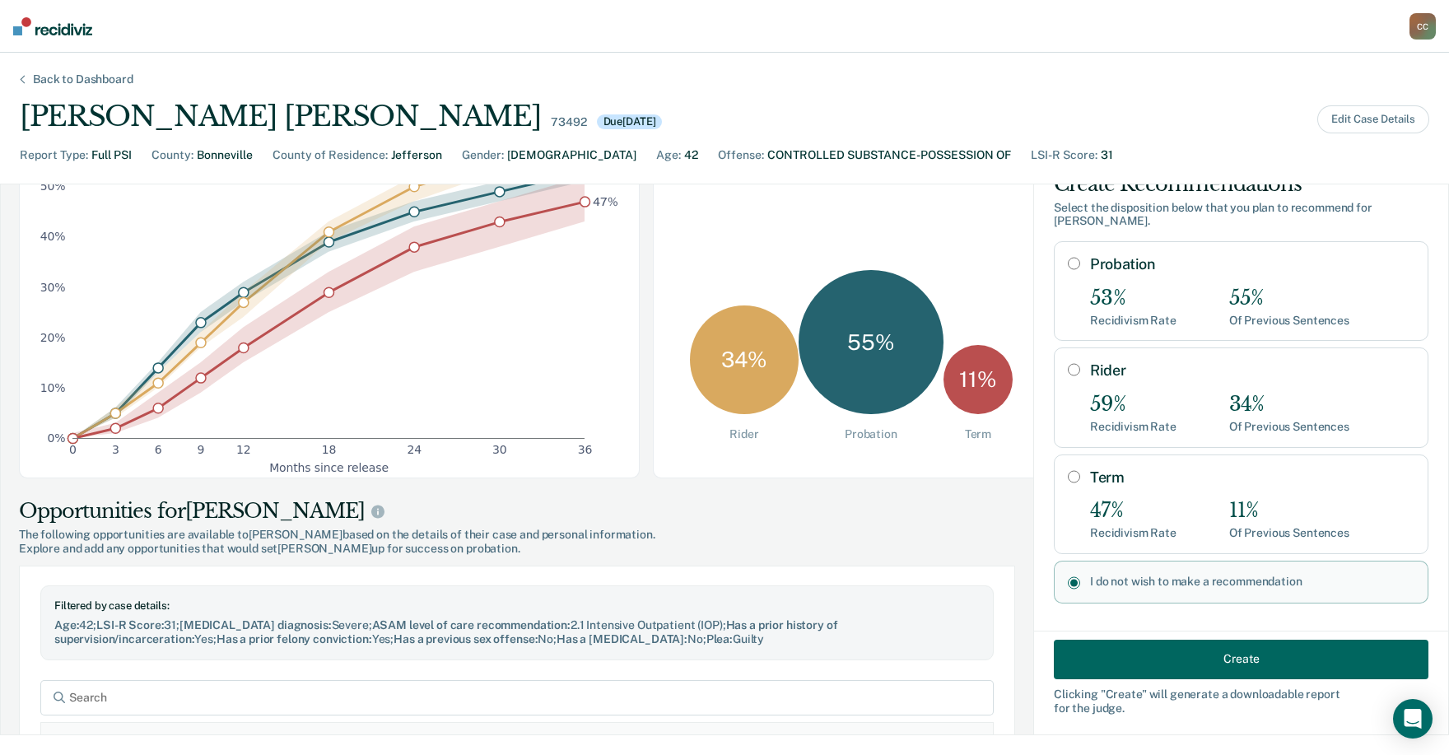
scroll to position [0, 0]
